Goal: Task Accomplishment & Management: Use online tool/utility

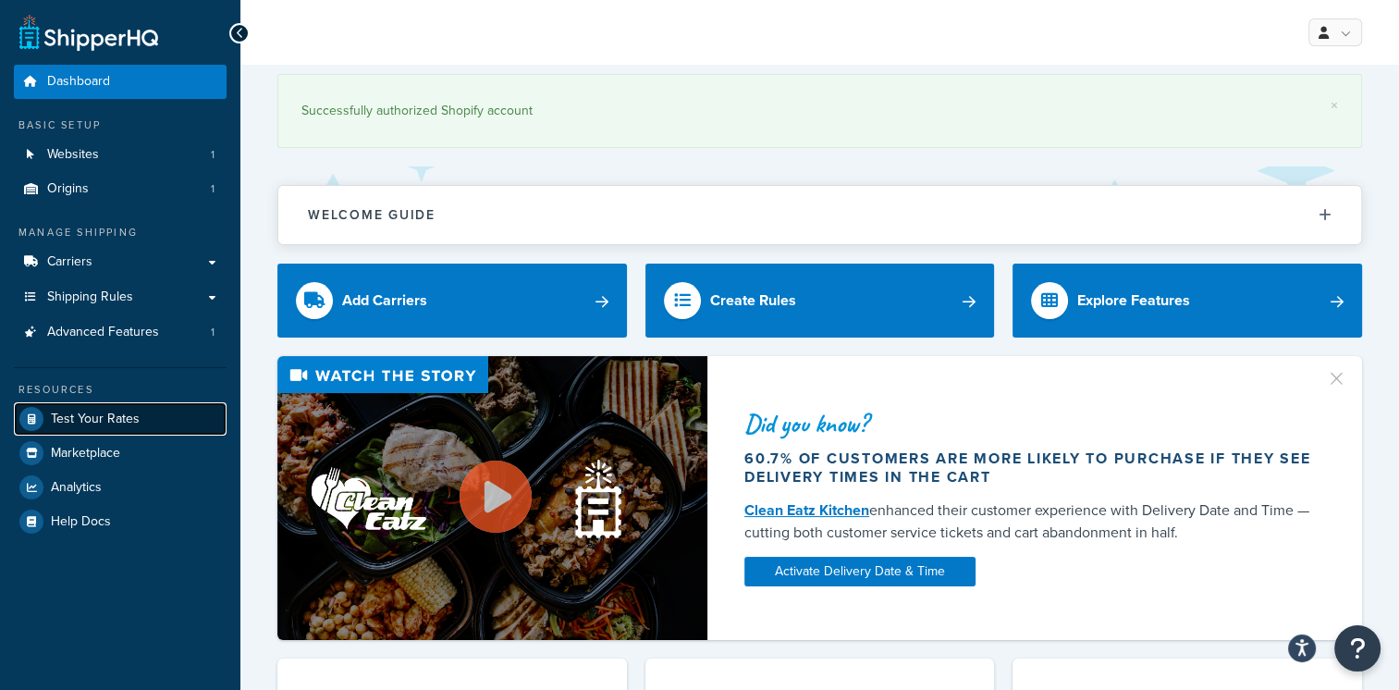
click at [111, 420] on span "Test Your Rates" at bounding box center [95, 420] width 89 height 16
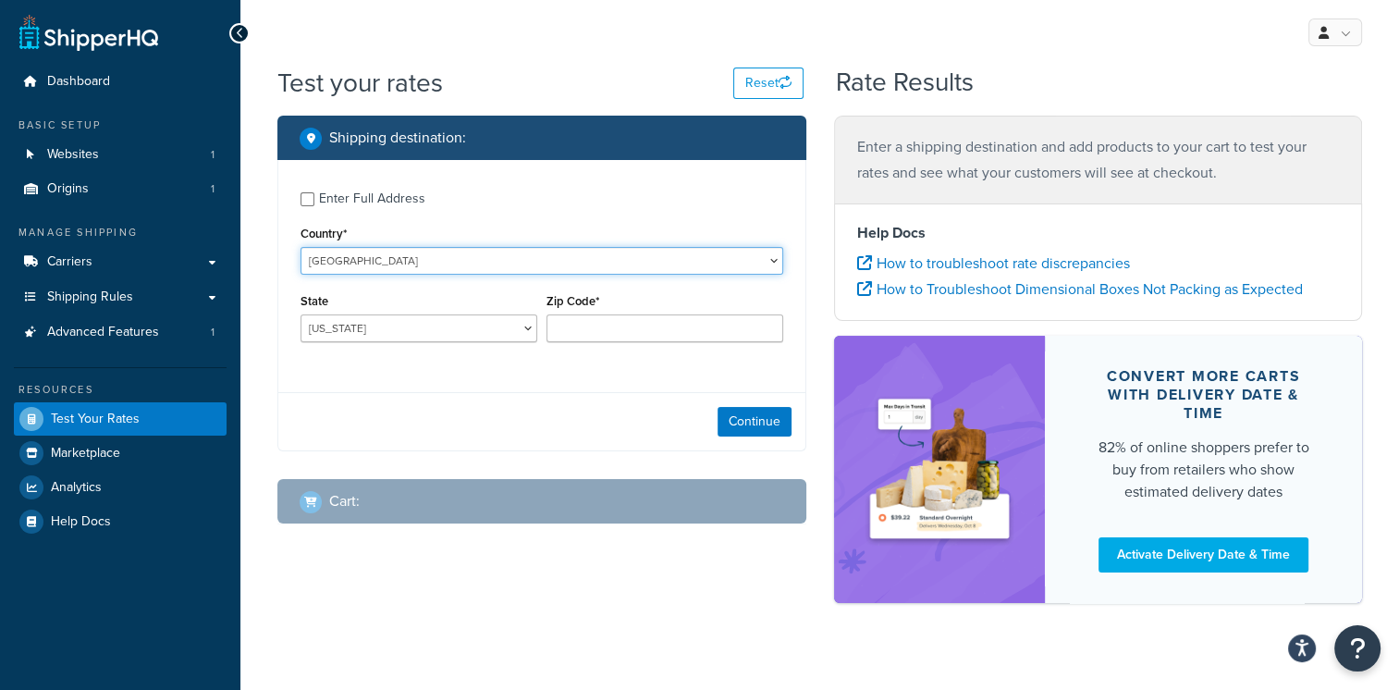
click at [413, 259] on select "[GEOGRAPHIC_DATA] [GEOGRAPHIC_DATA] [GEOGRAPHIC_DATA] [GEOGRAPHIC_DATA] [GEOGRA…" at bounding box center [542, 261] width 483 height 28
select select "IE"
click at [301, 247] on select "[GEOGRAPHIC_DATA] [GEOGRAPHIC_DATA] [GEOGRAPHIC_DATA] [GEOGRAPHIC_DATA] [GEOGRA…" at bounding box center [542, 261] width 483 height 28
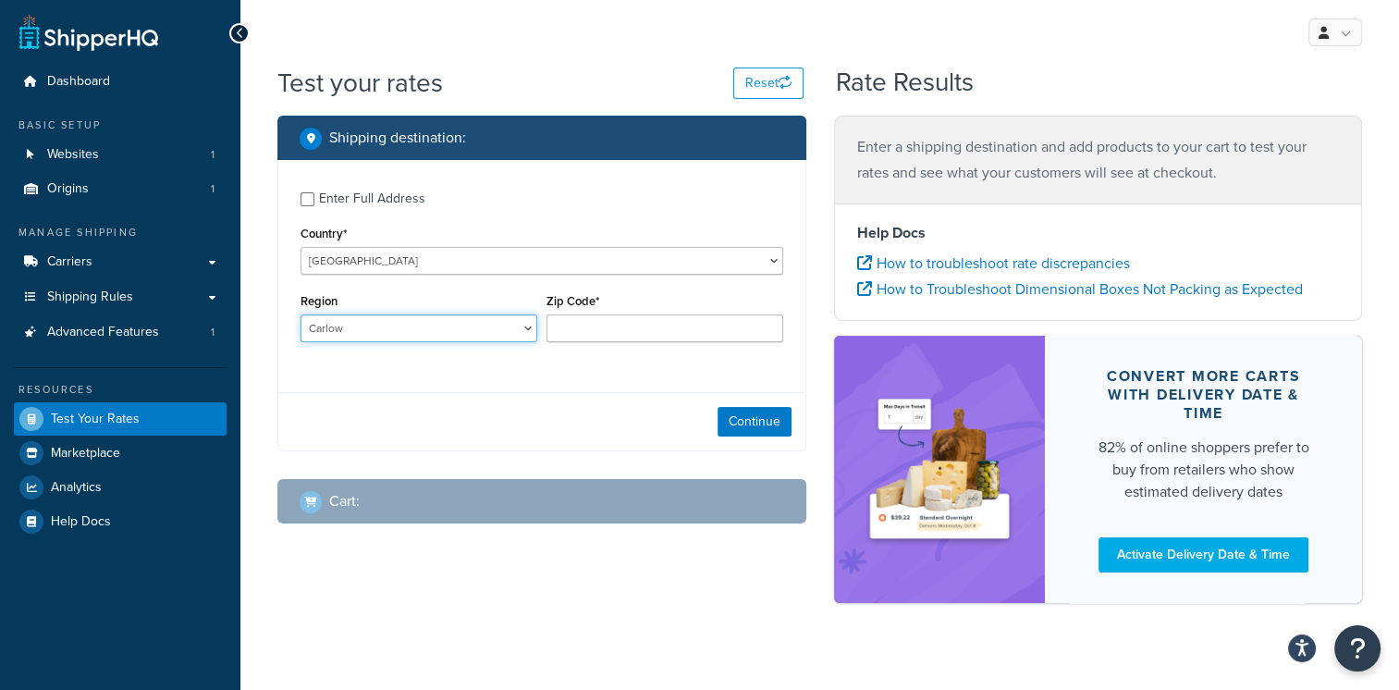
click at [395, 327] on select "Carlow Cavan [GEOGRAPHIC_DATA] [GEOGRAPHIC_DATA] [GEOGRAPHIC_DATA] [GEOGRAPHIC_…" at bounding box center [419, 328] width 237 height 28
select select "KE"
click at [301, 314] on select "Carlow Cavan [GEOGRAPHIC_DATA] [GEOGRAPHIC_DATA] [GEOGRAPHIC_DATA] [GEOGRAPHIC_…" at bounding box center [419, 328] width 237 height 28
click at [368, 363] on div "Enter Full Address Country* [GEOGRAPHIC_DATA] [GEOGRAPHIC_DATA] [GEOGRAPHIC_DAT…" at bounding box center [541, 269] width 527 height 218
click at [620, 310] on div "Zip Code*" at bounding box center [665, 316] width 237 height 54
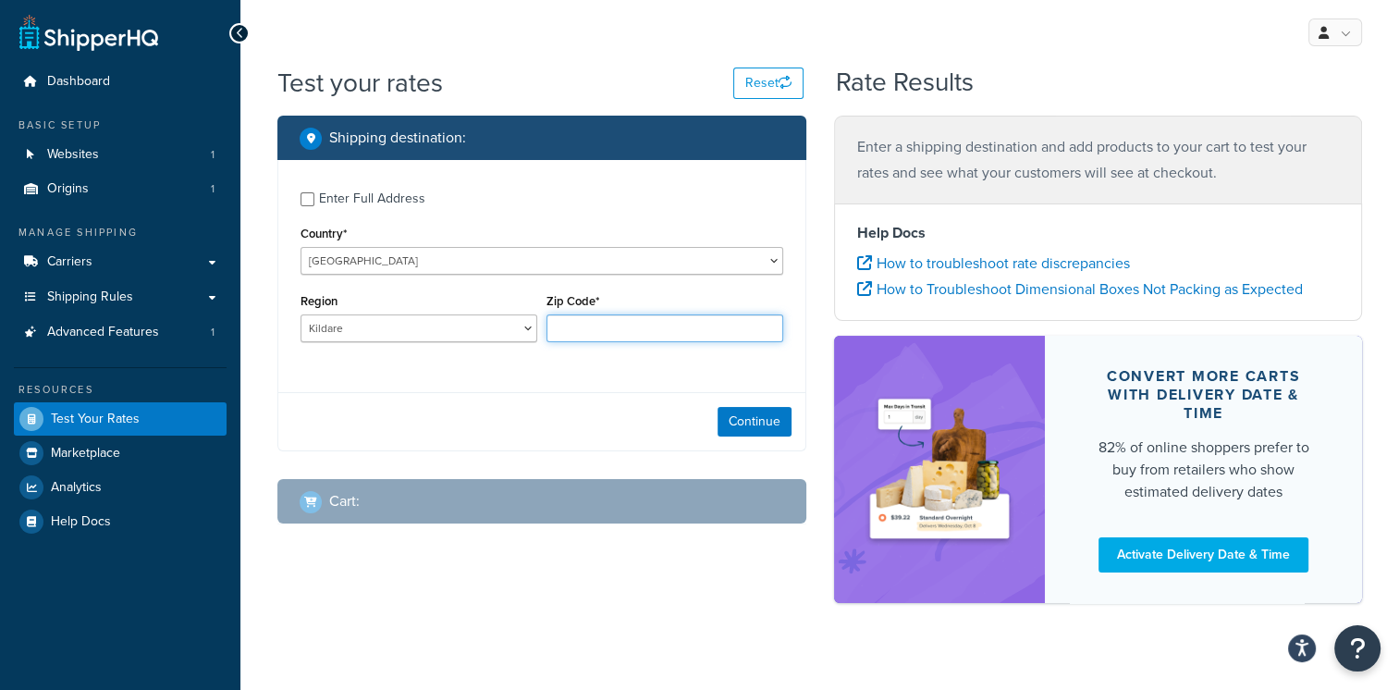
click at [607, 325] on input "Zip Code*" at bounding box center [665, 328] width 237 height 28
paste input "W23X2P7"
type input "W23X2P7"
click at [445, 450] on div "Enter Full Address Country* [GEOGRAPHIC_DATA] [GEOGRAPHIC_DATA] [GEOGRAPHIC_DAT…" at bounding box center [541, 305] width 529 height 291
click at [732, 419] on button "Continue" at bounding box center [755, 422] width 74 height 30
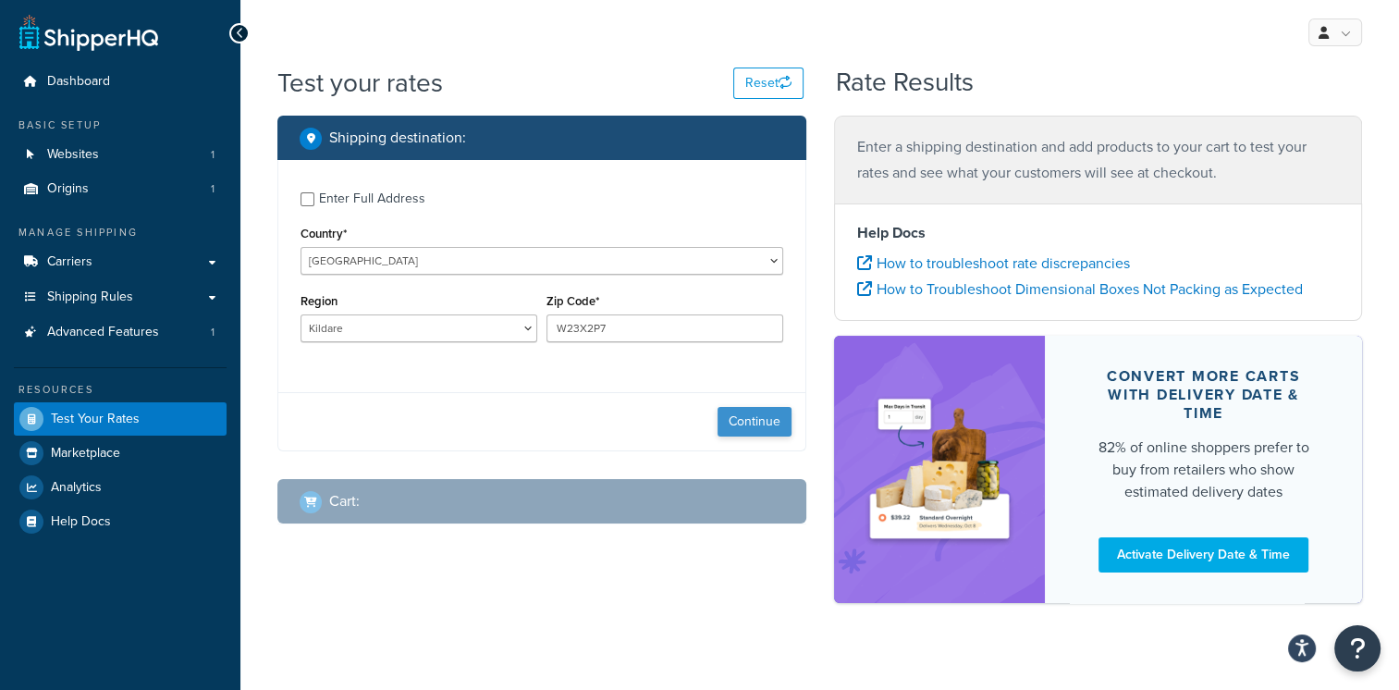
click at [732, 419] on div "Continue" at bounding box center [541, 421] width 527 height 58
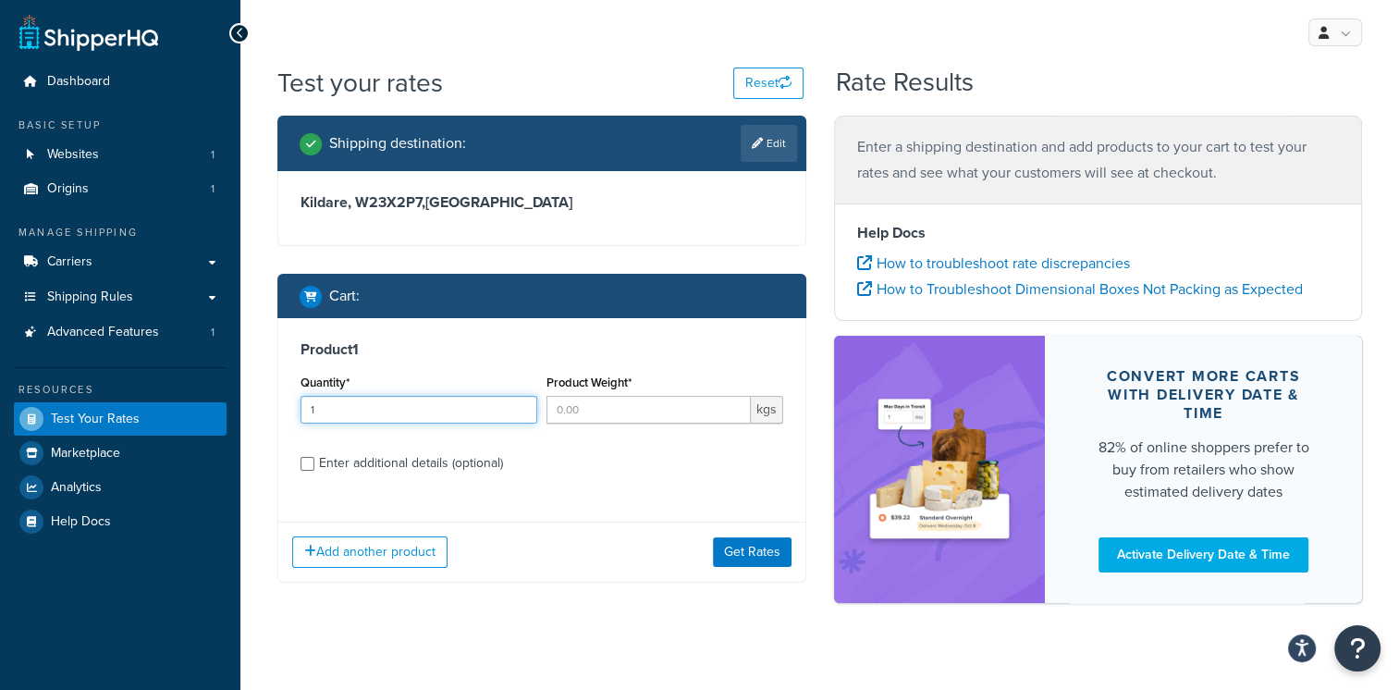
type input "1"
click at [517, 404] on input "1" at bounding box center [419, 410] width 237 height 28
click at [596, 410] on input "Product Weight*" at bounding box center [649, 410] width 204 height 28
type input "9.55"
click at [729, 544] on button "Get Rates" at bounding box center [752, 552] width 79 height 30
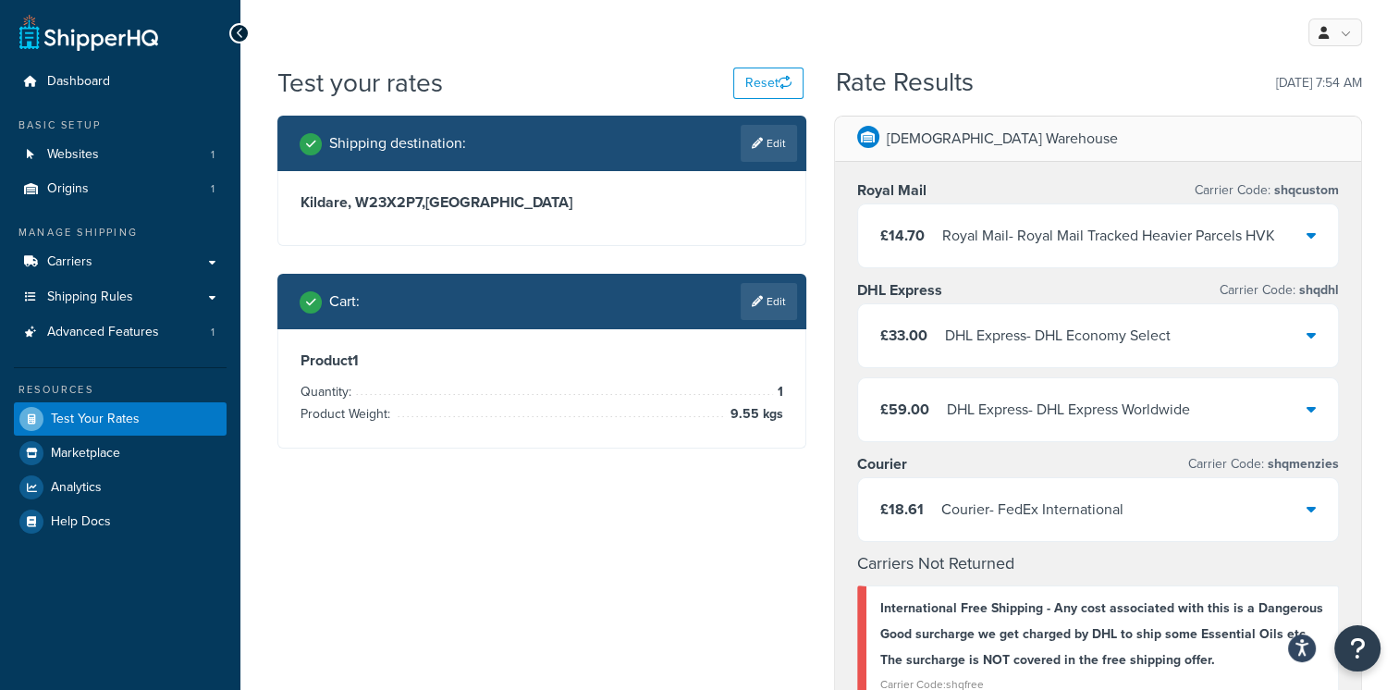
click at [593, 650] on div "Shipping destination : Edit Kildare, [GEOGRAPHIC_DATA] , [GEOGRAPHIC_DATA] Cart…" at bounding box center [820, 693] width 1112 height 1155
